Goal: Information Seeking & Learning: Learn about a topic

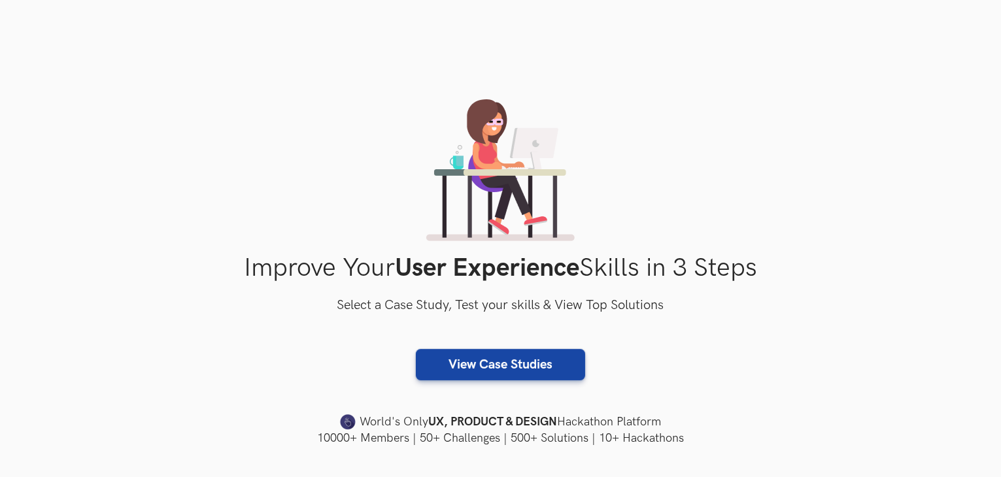
scroll to position [458, 0]
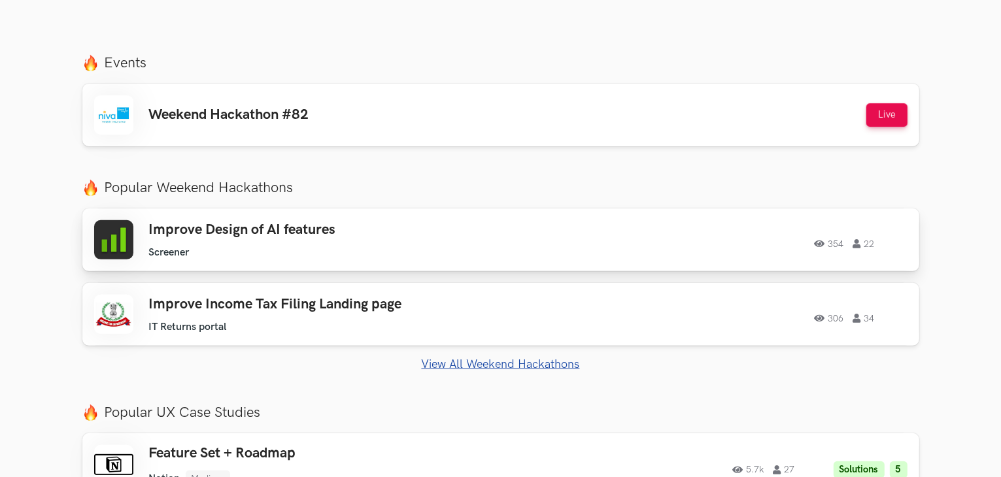
click at [230, 230] on h3 "Improve Design of AI features" at bounding box center [334, 230] width 371 height 17
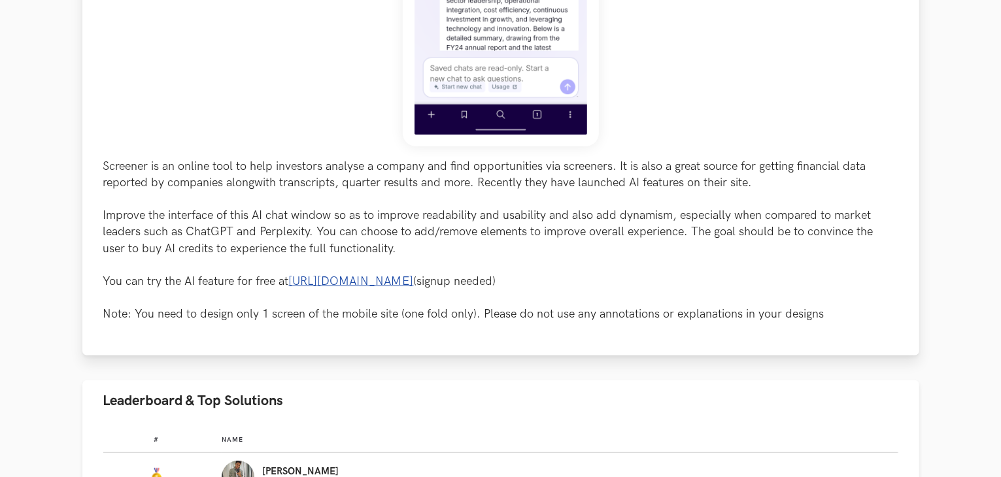
scroll to position [850, 0]
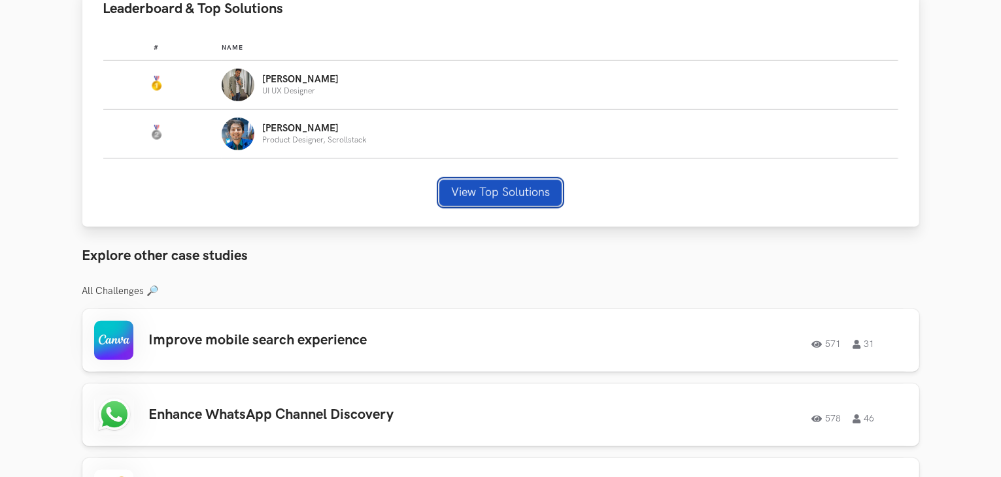
click at [494, 197] on button "View Top Solutions" at bounding box center [500, 193] width 122 height 26
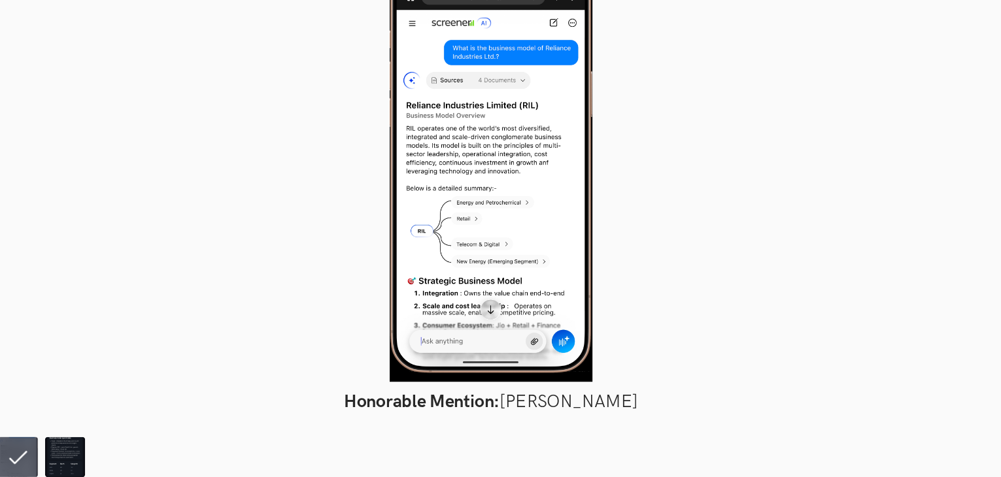
click at [394, 184] on div at bounding box center [500, 212] width 905 height 359
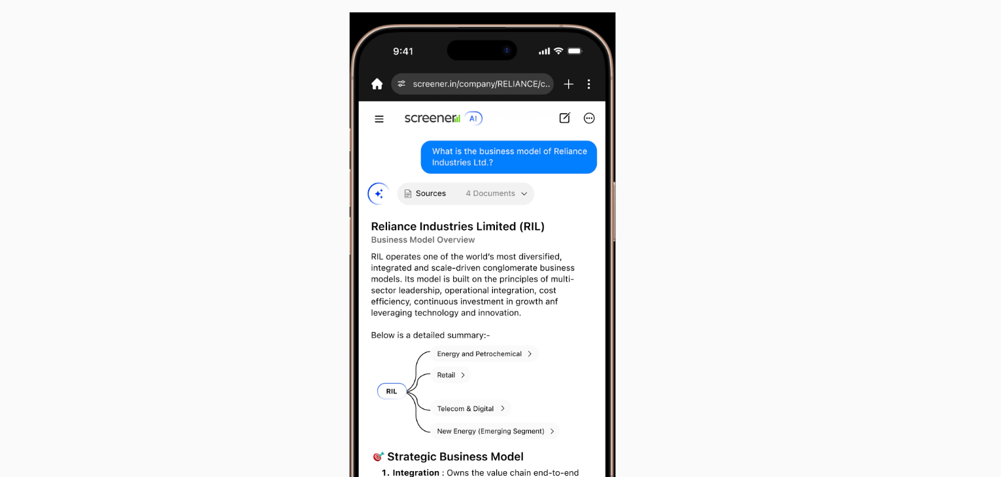
scroll to position [792, 0]
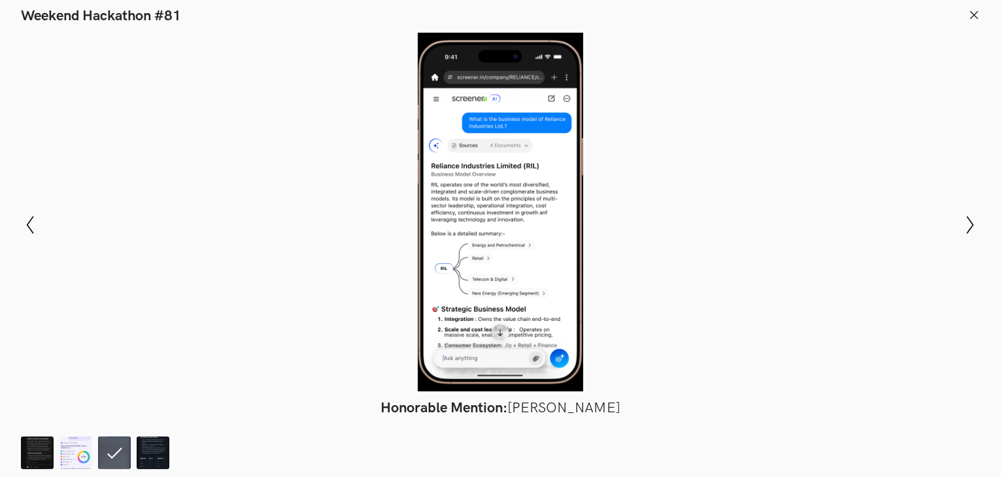
click at [425, 199] on div at bounding box center [500, 212] width 905 height 359
